Goal: Information Seeking & Learning: Learn about a topic

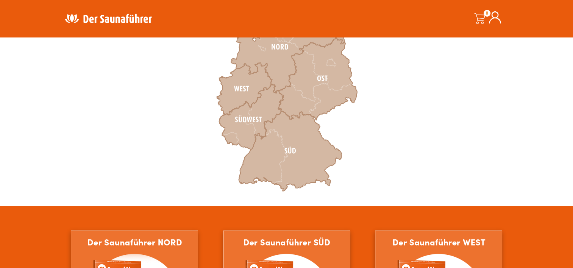
scroll to position [265, 0]
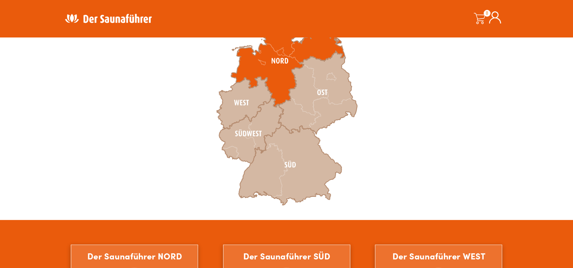
click at [270, 66] on icon at bounding box center [288, 61] width 114 height 92
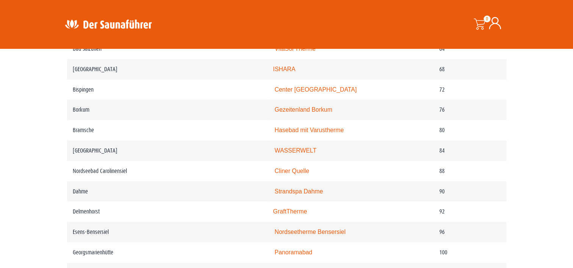
scroll to position [530, 0]
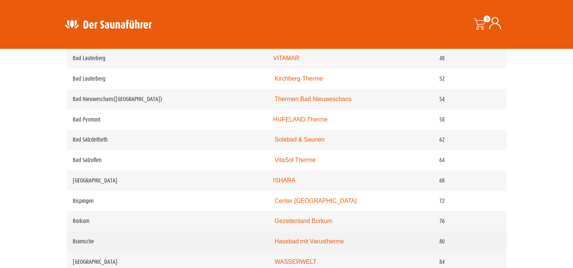
click at [285, 239] on link "Hasebad mit Varustherme" at bounding box center [309, 241] width 69 height 6
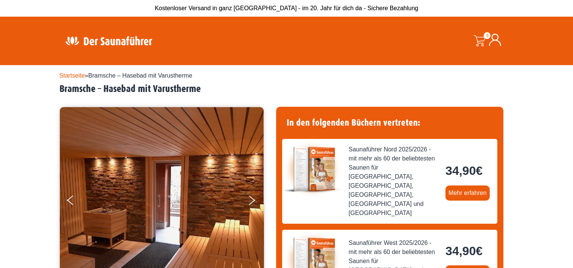
click at [70, 75] on link "Startseite" at bounding box center [72, 75] width 26 height 6
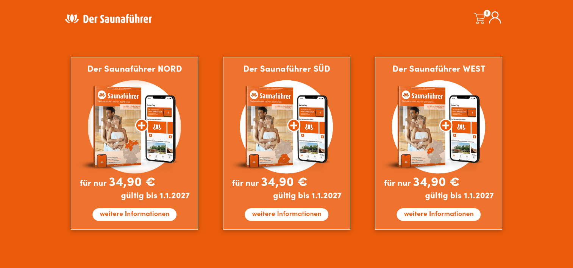
scroll to position [455, 0]
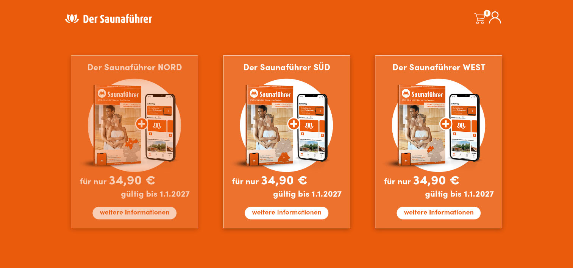
click at [161, 140] on img at bounding box center [134, 141] width 127 height 173
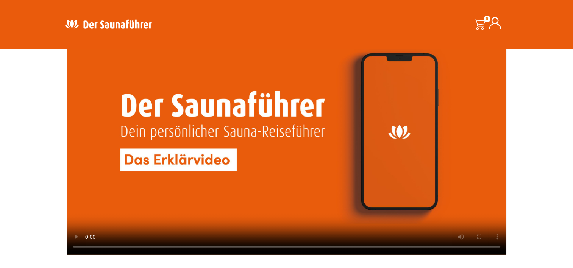
scroll to position [1780, 0]
